Goal: Task Accomplishment & Management: Complete application form

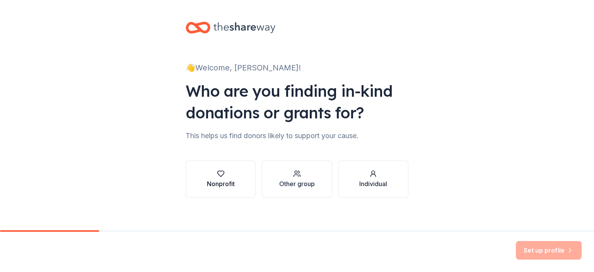
click at [232, 173] on button "Nonprofit" at bounding box center [221, 178] width 70 height 37
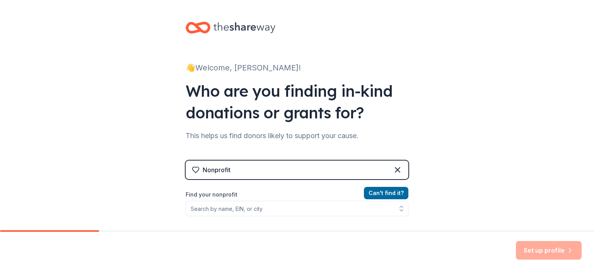
scroll to position [77, 0]
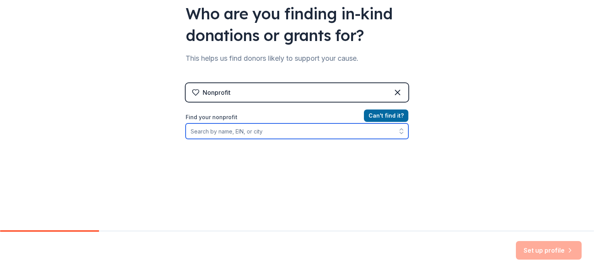
click at [234, 131] on input "Find your nonprofit" at bounding box center [297, 130] width 223 height 15
type input "[US_EMPLOYER_IDENTIFICATION_NUMBER]"
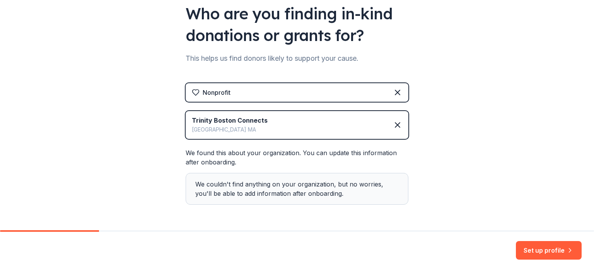
scroll to position [104, 0]
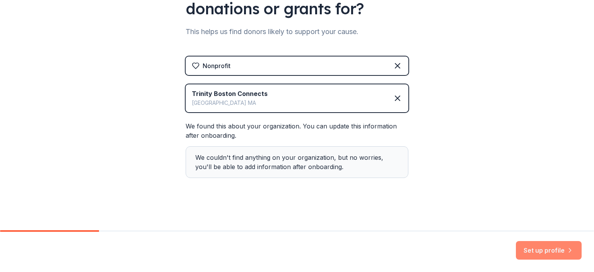
click at [546, 252] on button "Set up profile" at bounding box center [549, 250] width 66 height 19
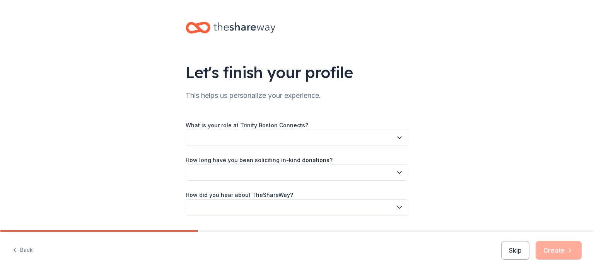
click at [268, 140] on button "button" at bounding box center [297, 138] width 223 height 16
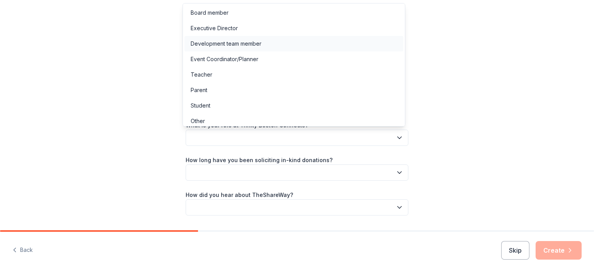
click at [266, 44] on div "Development team member" at bounding box center [293, 43] width 219 height 15
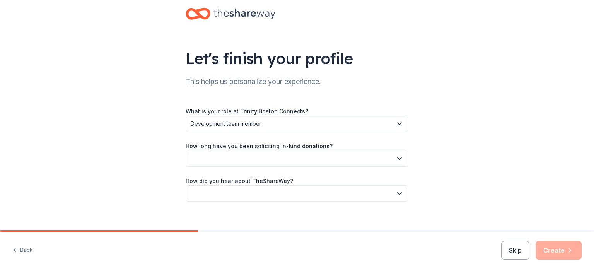
scroll to position [22, 0]
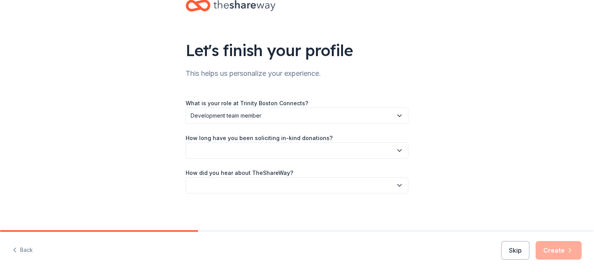
click at [255, 149] on button "button" at bounding box center [297, 150] width 223 height 16
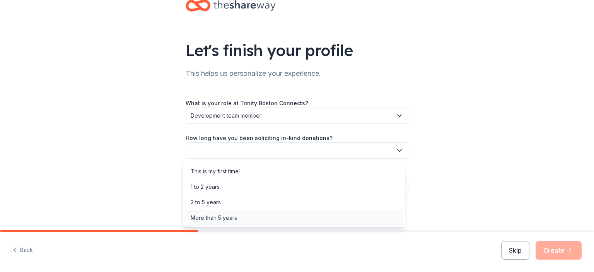
click at [237, 218] on div "More than 5 years" at bounding box center [214, 217] width 46 height 9
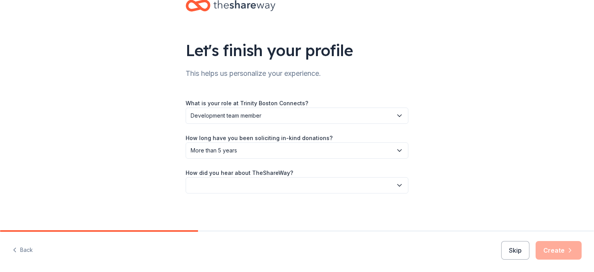
click at [246, 185] on button "button" at bounding box center [297, 185] width 223 height 16
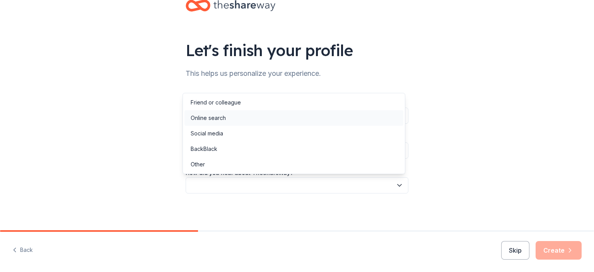
click at [242, 119] on div "Online search" at bounding box center [293, 117] width 219 height 15
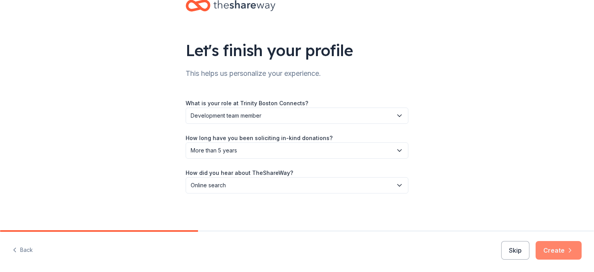
click at [553, 247] on button "Create" at bounding box center [559, 250] width 46 height 19
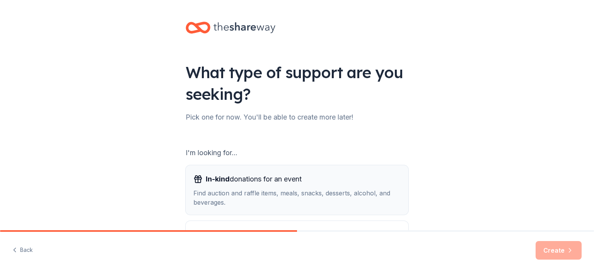
scroll to position [77, 0]
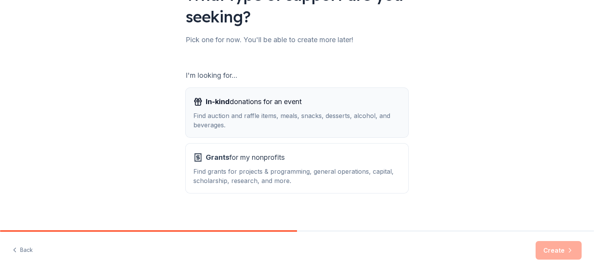
click at [292, 123] on div "Find auction and raffle items, meals, snacks, desserts, alcohol, and beverages." at bounding box center [296, 120] width 207 height 19
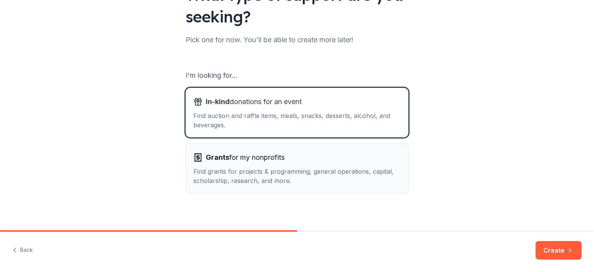
click at [280, 166] on div "Grants for my nonprofits Find grants for projects & programming, general operat…" at bounding box center [296, 168] width 207 height 34
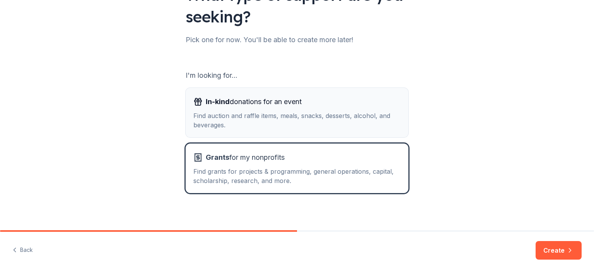
click at [339, 130] on button "In-kind donations for an event Find auction and raffle items, meals, snacks, de…" at bounding box center [297, 113] width 223 height 50
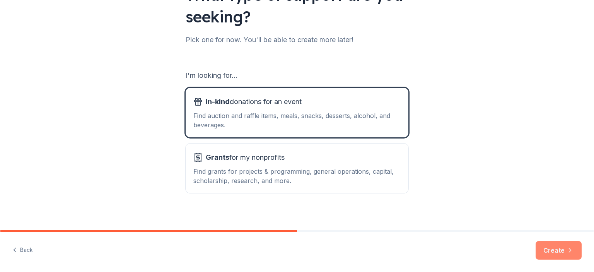
click at [544, 246] on button "Create" at bounding box center [559, 250] width 46 height 19
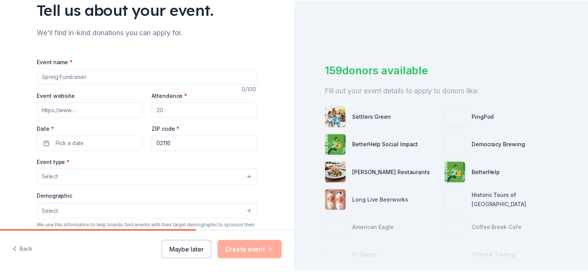
scroll to position [77, 0]
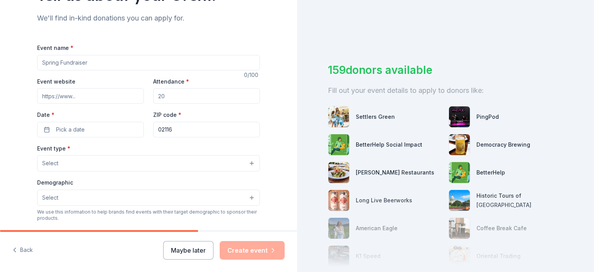
click at [185, 237] on div "Back Maybe later Create event" at bounding box center [148, 252] width 297 height 40
click at [183, 247] on button "Maybe later" at bounding box center [188, 250] width 50 height 19
click at [204, 250] on button "Maybe later" at bounding box center [188, 250] width 50 height 19
click at [195, 249] on button "Maybe later" at bounding box center [188, 250] width 50 height 19
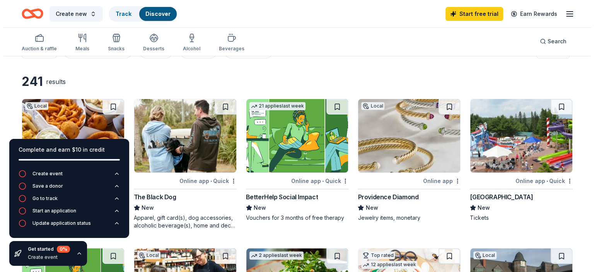
scroll to position [39, 0]
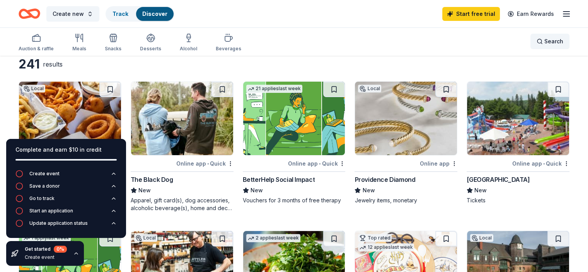
click at [537, 42] on div "Search" at bounding box center [550, 41] width 27 height 9
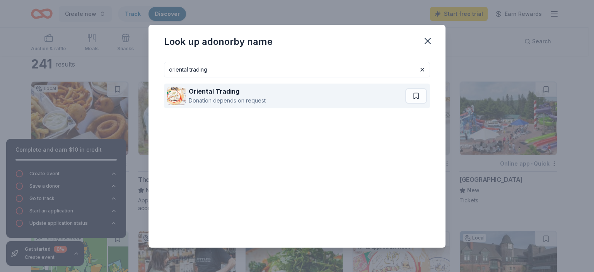
type input "oriental trading"
click at [330, 107] on div "Oriental Trading Donation depends on request" at bounding box center [286, 96] width 238 height 25
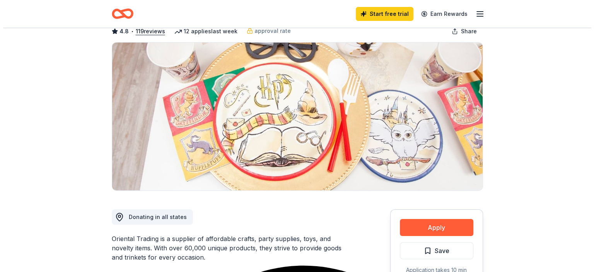
scroll to position [155, 0]
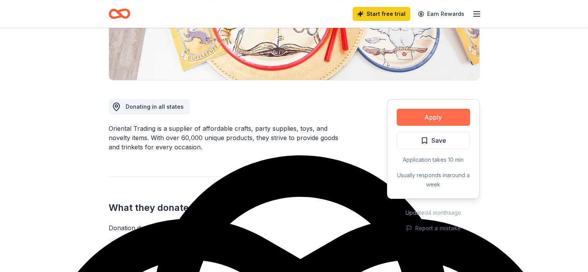
click at [422, 123] on button "Apply" at bounding box center [433, 117] width 73 height 17
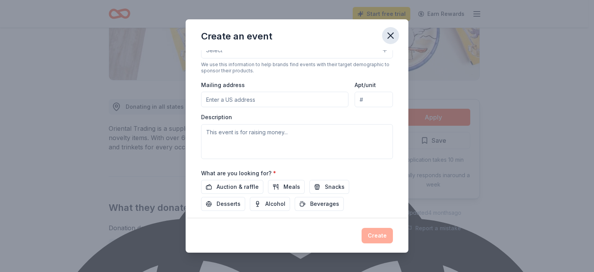
click at [392, 34] on icon "button" at bounding box center [390, 35] width 5 height 5
